Goal: Task Accomplishment & Management: Manage account settings

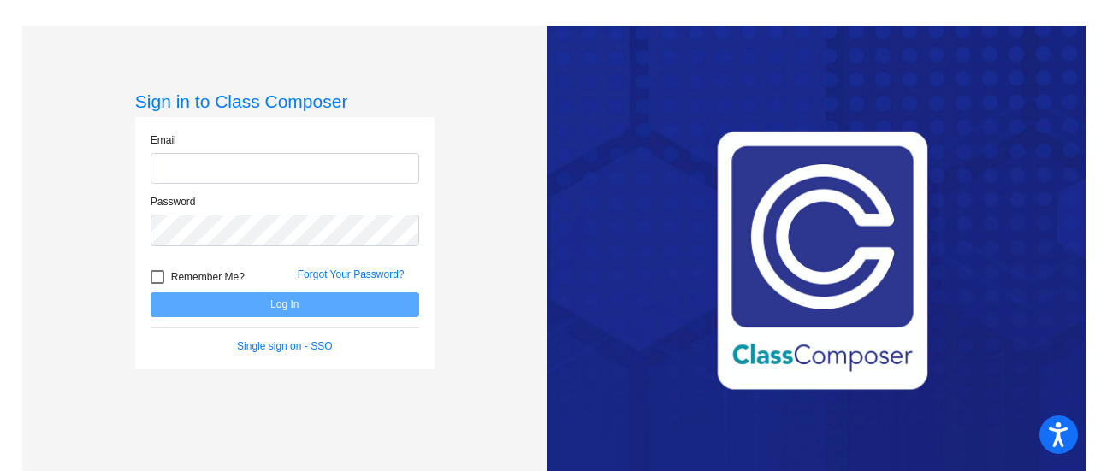
type input "[EMAIL_ADDRESS][DOMAIN_NAME]"
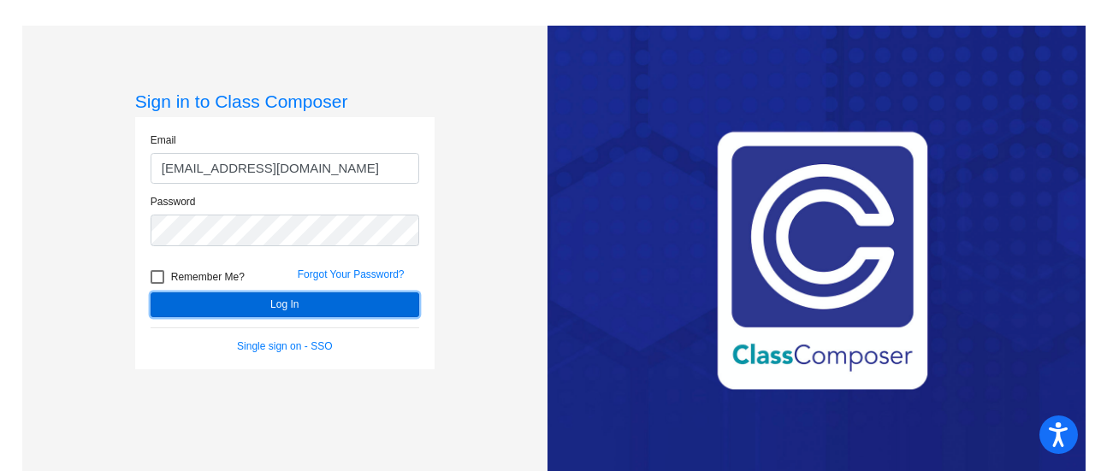
click at [318, 302] on button "Log In" at bounding box center [284, 304] width 268 height 25
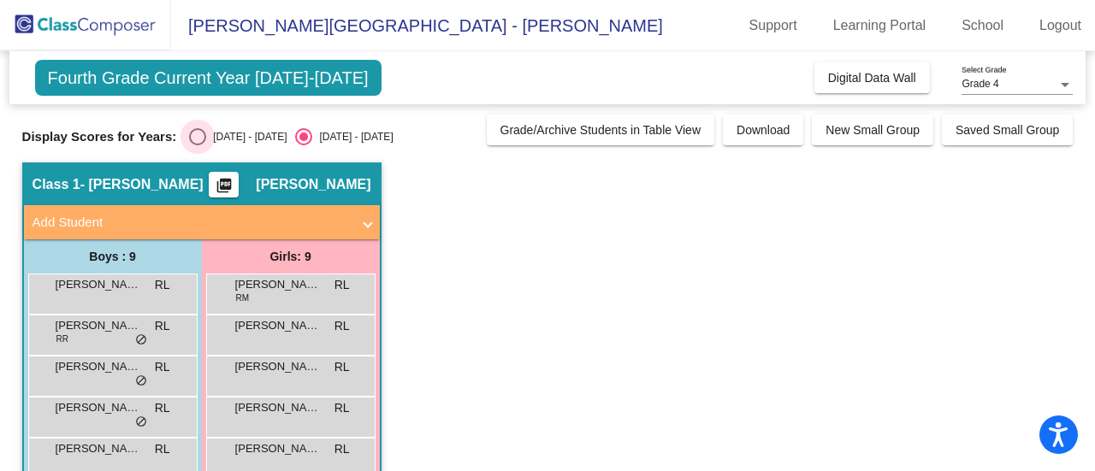
click at [200, 133] on div "Select an option" at bounding box center [197, 136] width 17 height 17
click at [198, 145] on input "[DATE] - [DATE]" at bounding box center [197, 145] width 1 height 1
radio input "true"
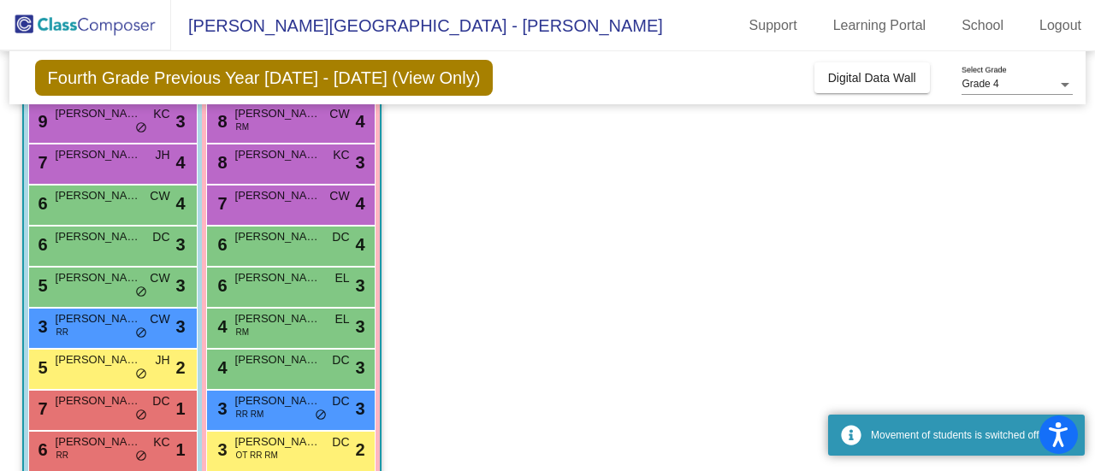
scroll to position [198, 0]
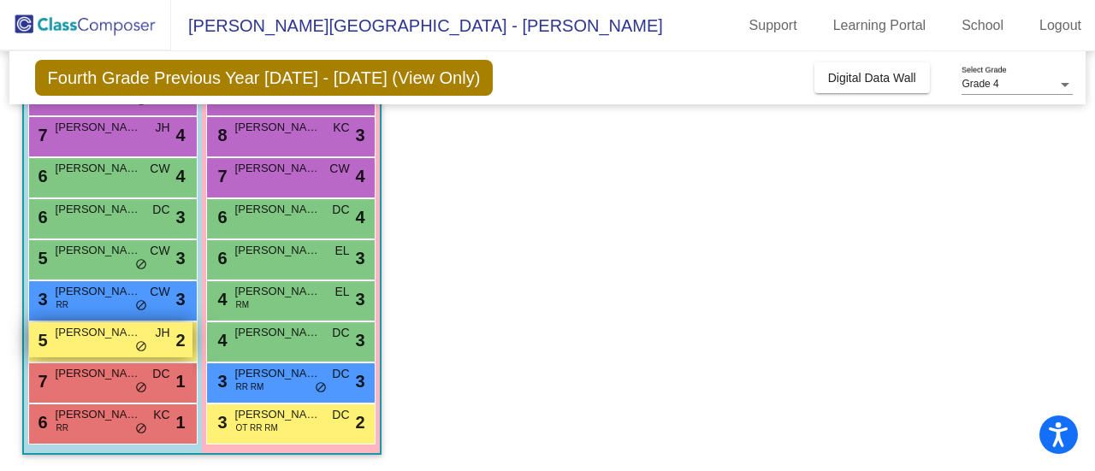
click at [107, 340] on div "5 [PERSON_NAME] JH lock do_not_disturb_alt 2" at bounding box center [110, 339] width 163 height 35
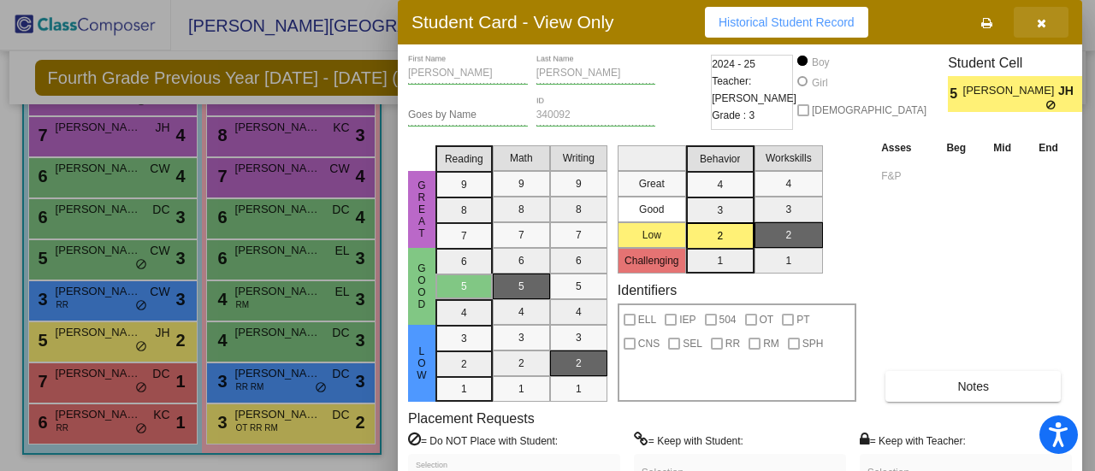
click at [1040, 25] on icon "button" at bounding box center [1040, 23] width 9 height 12
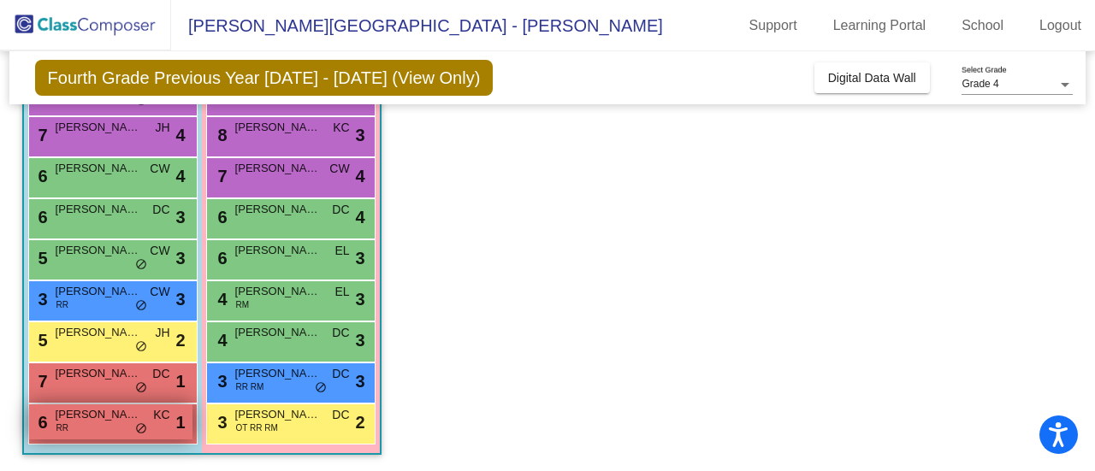
click at [68, 422] on span "RR" at bounding box center [62, 428] width 12 height 13
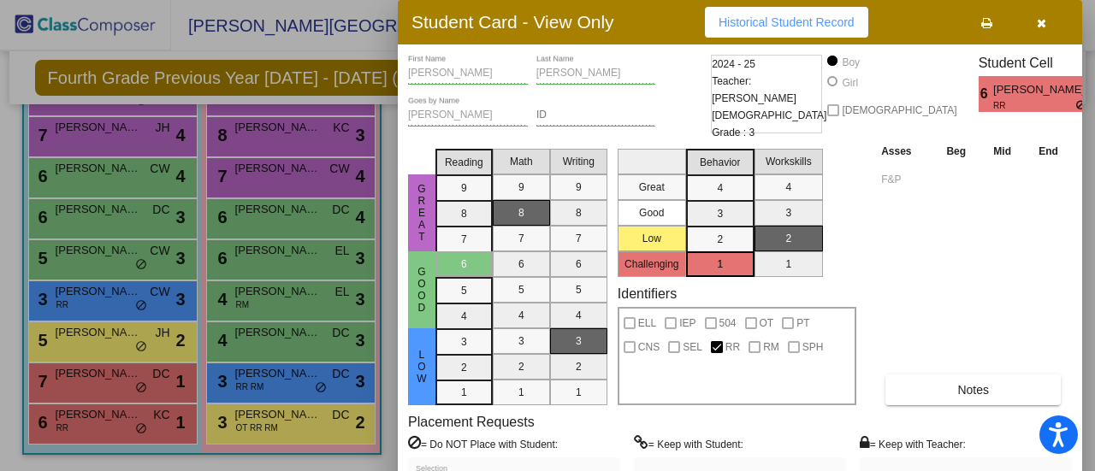
click at [1037, 20] on icon "button" at bounding box center [1040, 23] width 9 height 12
